Goal: Find specific page/section: Find specific page/section

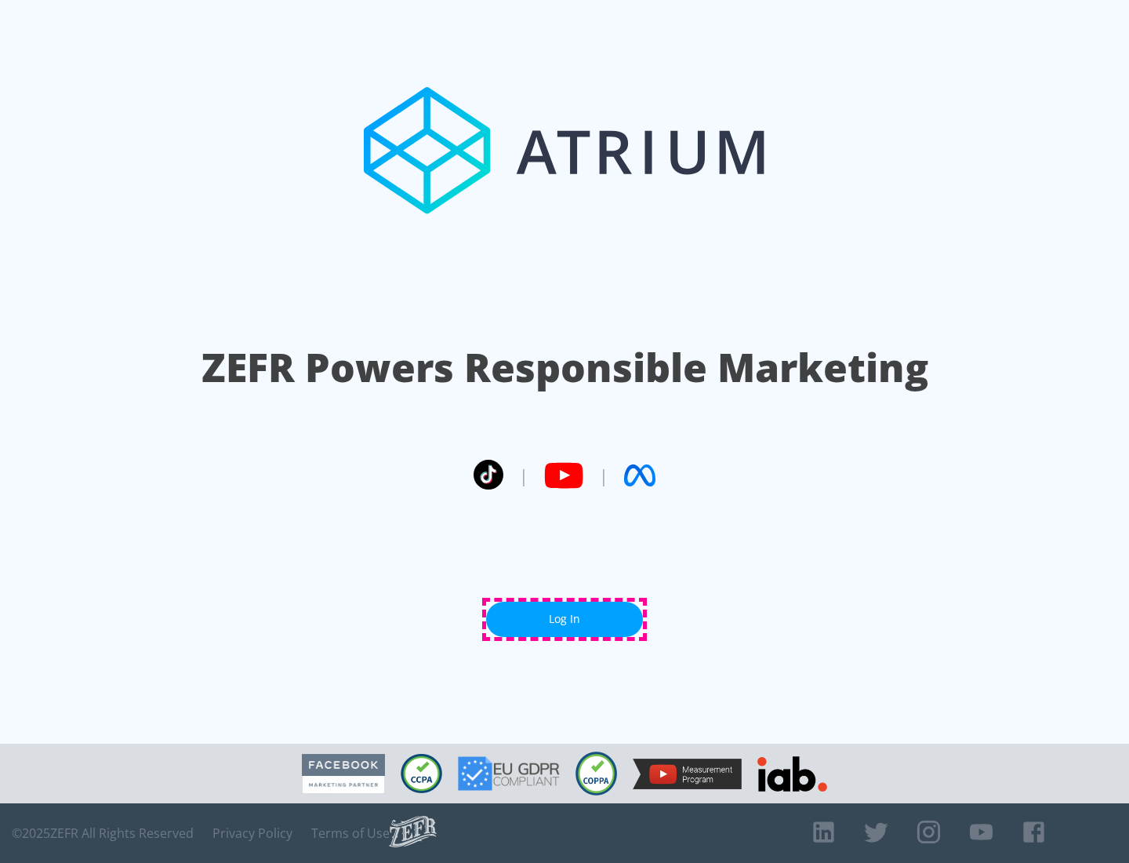
click at [565, 619] on link "Log In" at bounding box center [564, 618] width 157 height 35
